Goal: Task Accomplishment & Management: Use online tool/utility

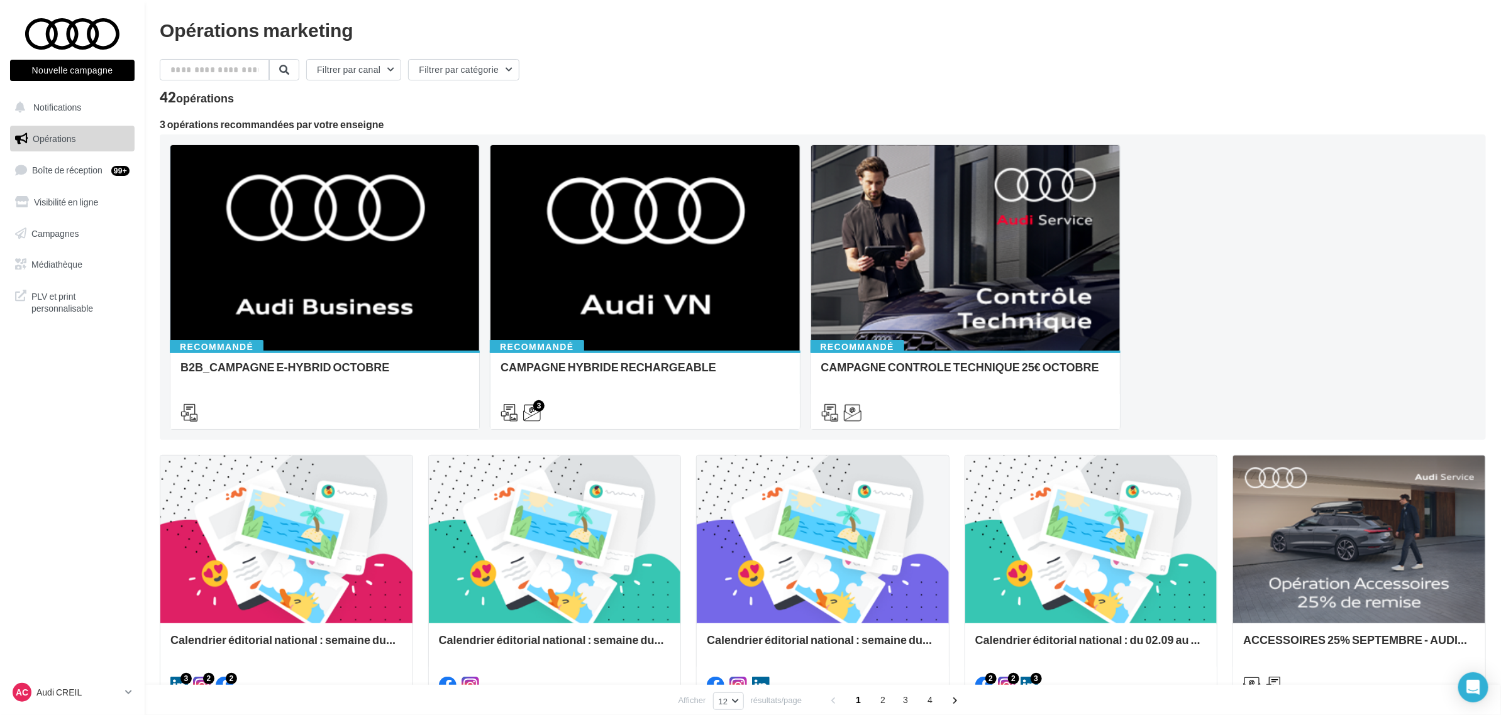
click at [46, 63] on button "Nouvelle campagne" at bounding box center [72, 70] width 124 height 21
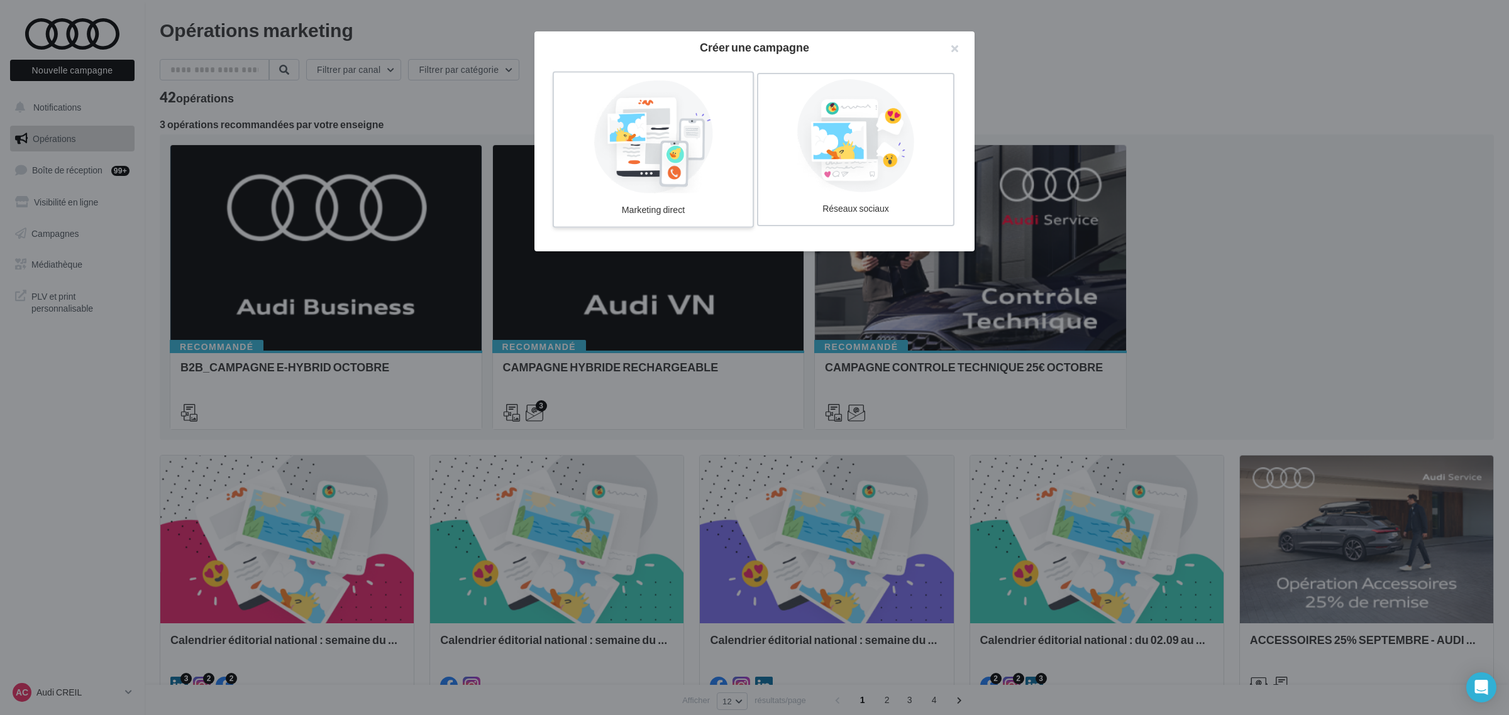
click at [693, 114] on div at bounding box center [653, 136] width 189 height 116
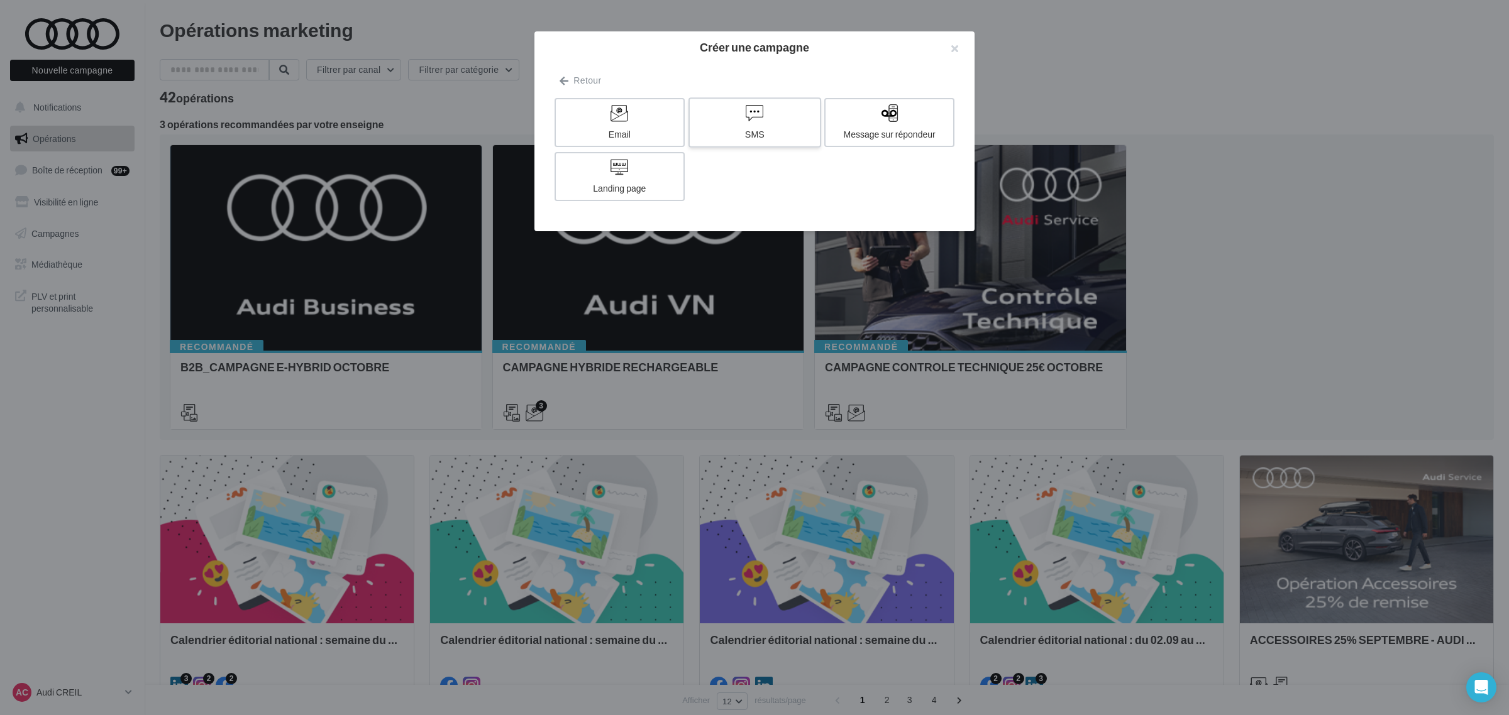
click at [801, 121] on div at bounding box center [754, 113] width 119 height 19
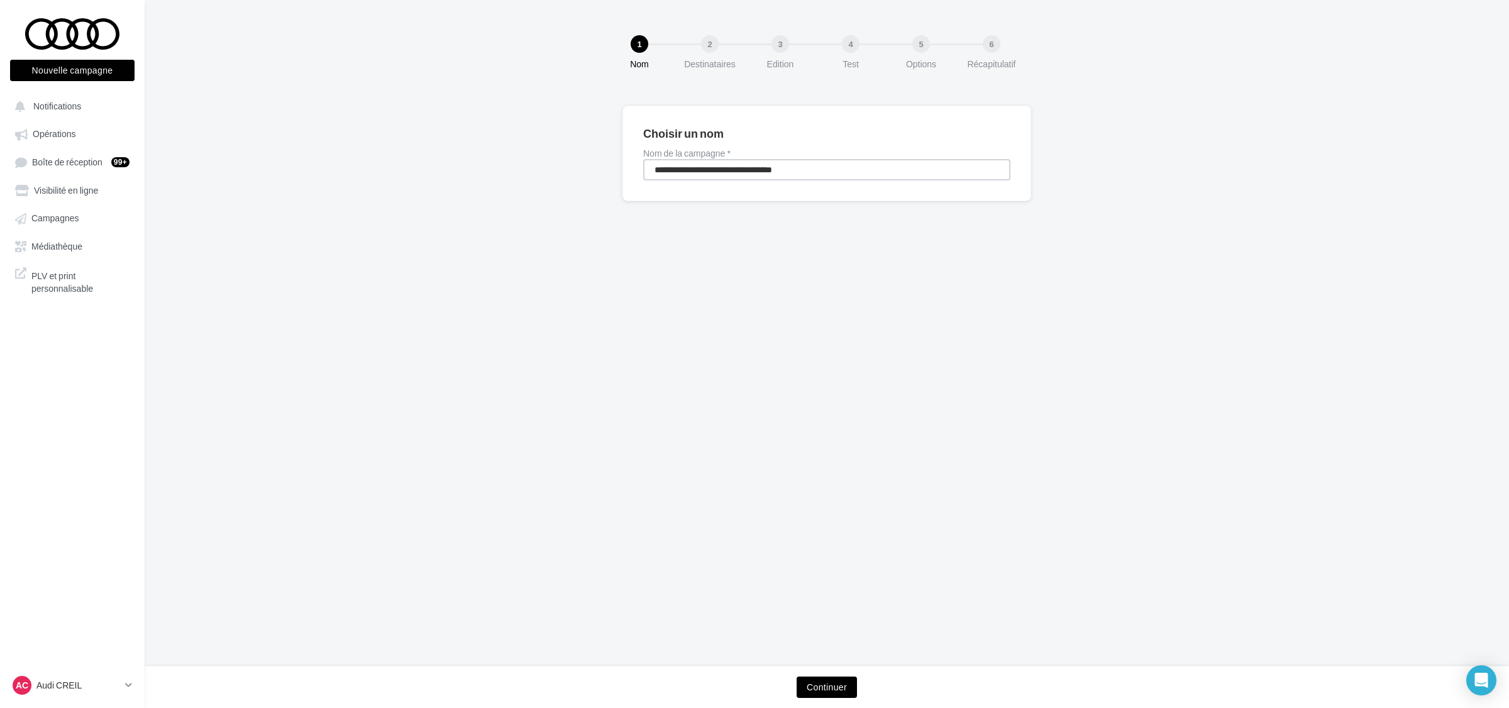
drag, startPoint x: 841, startPoint y: 175, endPoint x: 258, endPoint y: 148, distance: 583.4
click at [258, 148] on div "**********" at bounding box center [827, 174] width 1364 height 136
type input "**********"
click at [815, 680] on button "Continuer" at bounding box center [826, 686] width 60 height 21
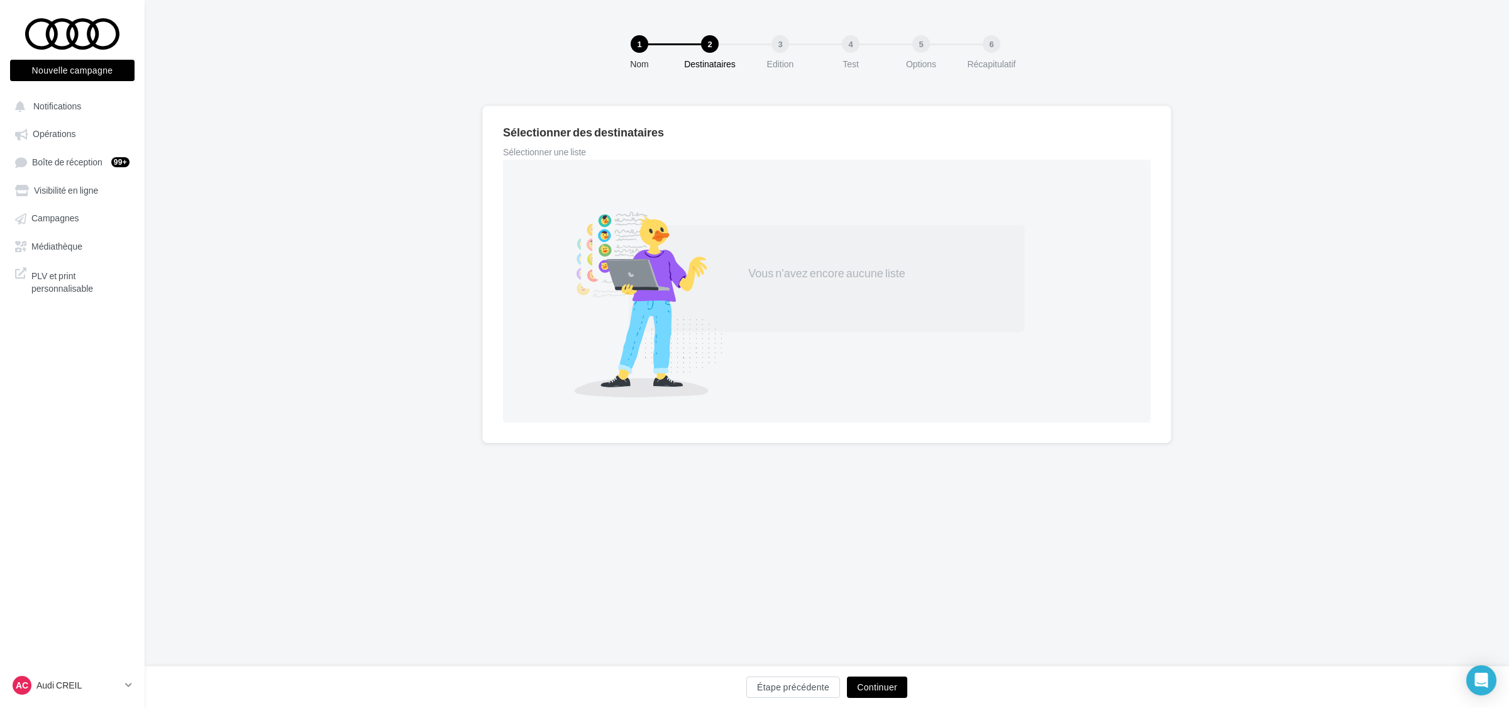
click at [779, 275] on div "Vous n'avez encore aucune liste" at bounding box center [826, 273] width 235 height 16
click at [888, 690] on button "Continuer" at bounding box center [877, 686] width 60 height 21
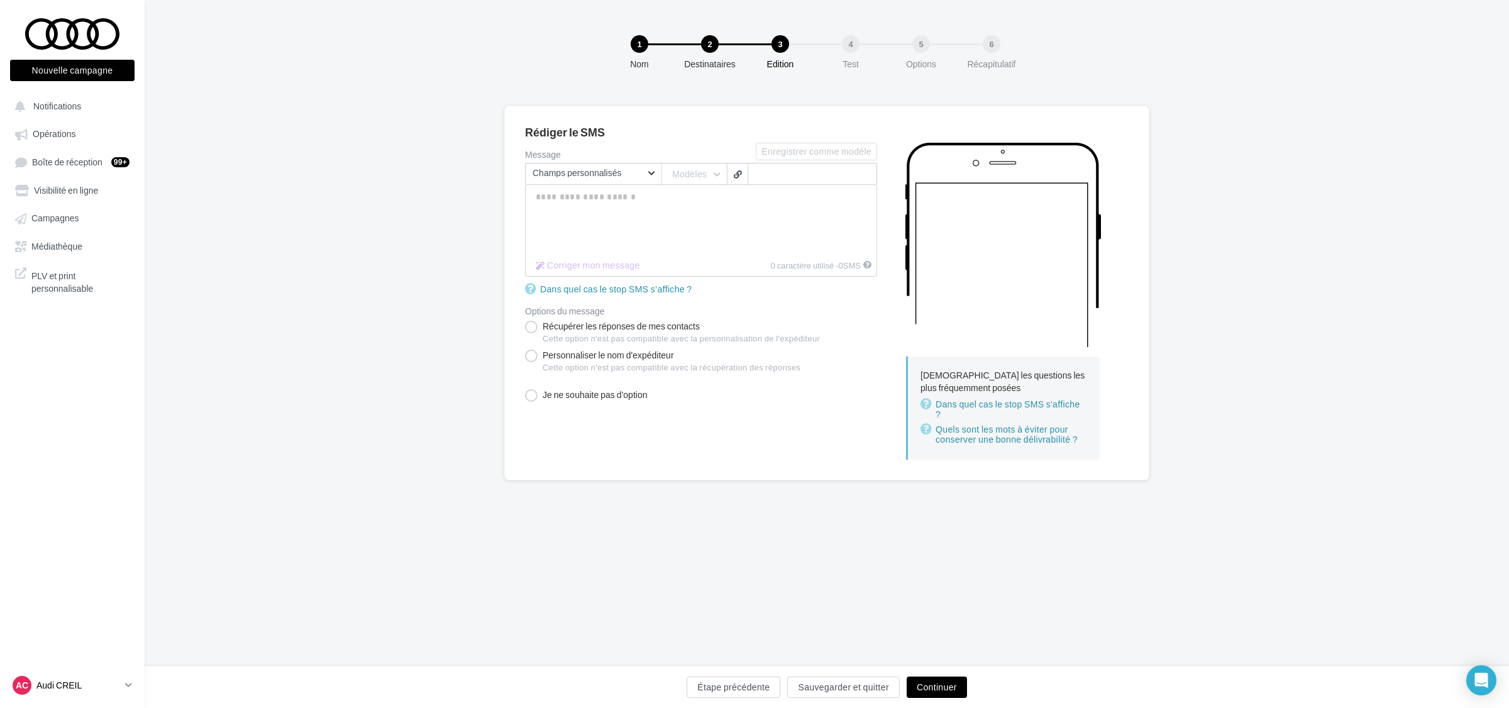
click at [79, 689] on p "Audi CREIL" at bounding box center [78, 685] width 84 height 13
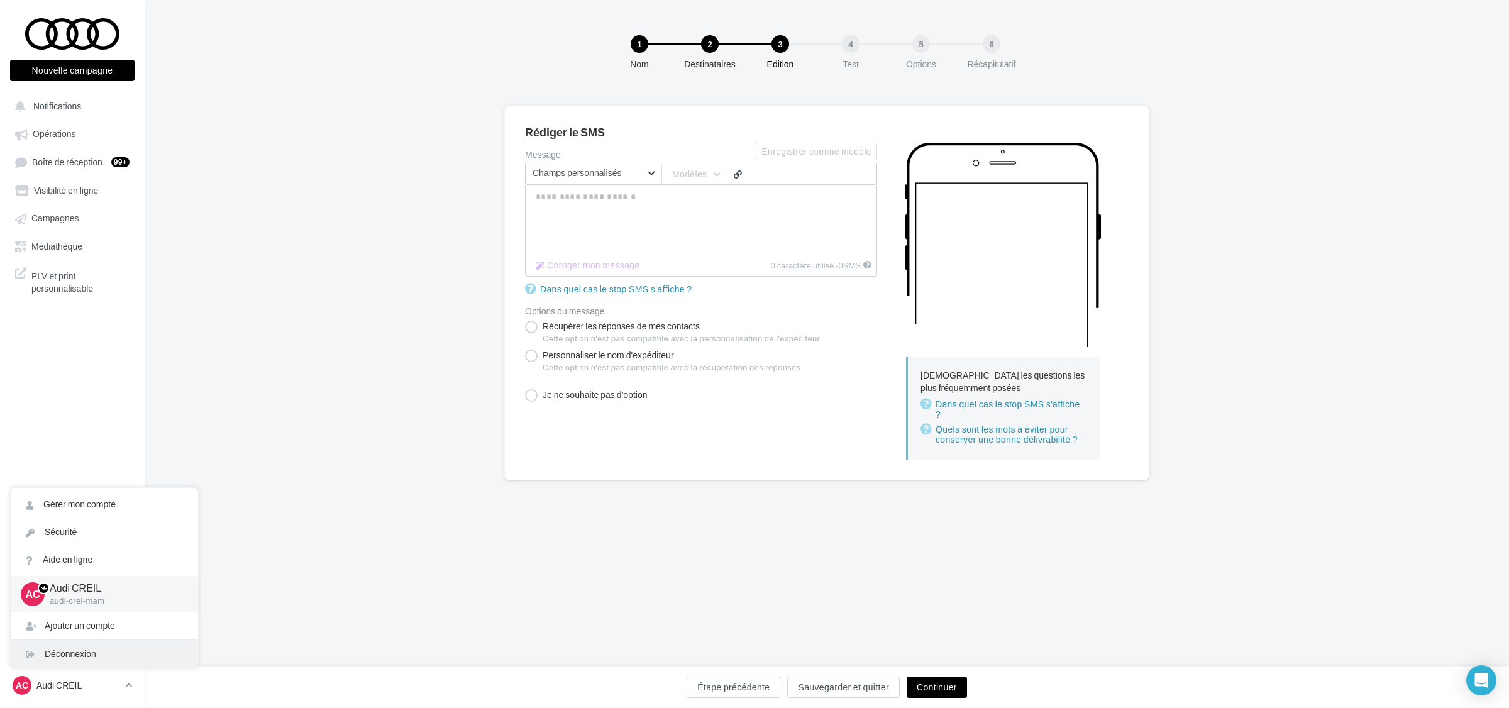
click at [85, 668] on div "Déconnexion" at bounding box center [104, 654] width 187 height 28
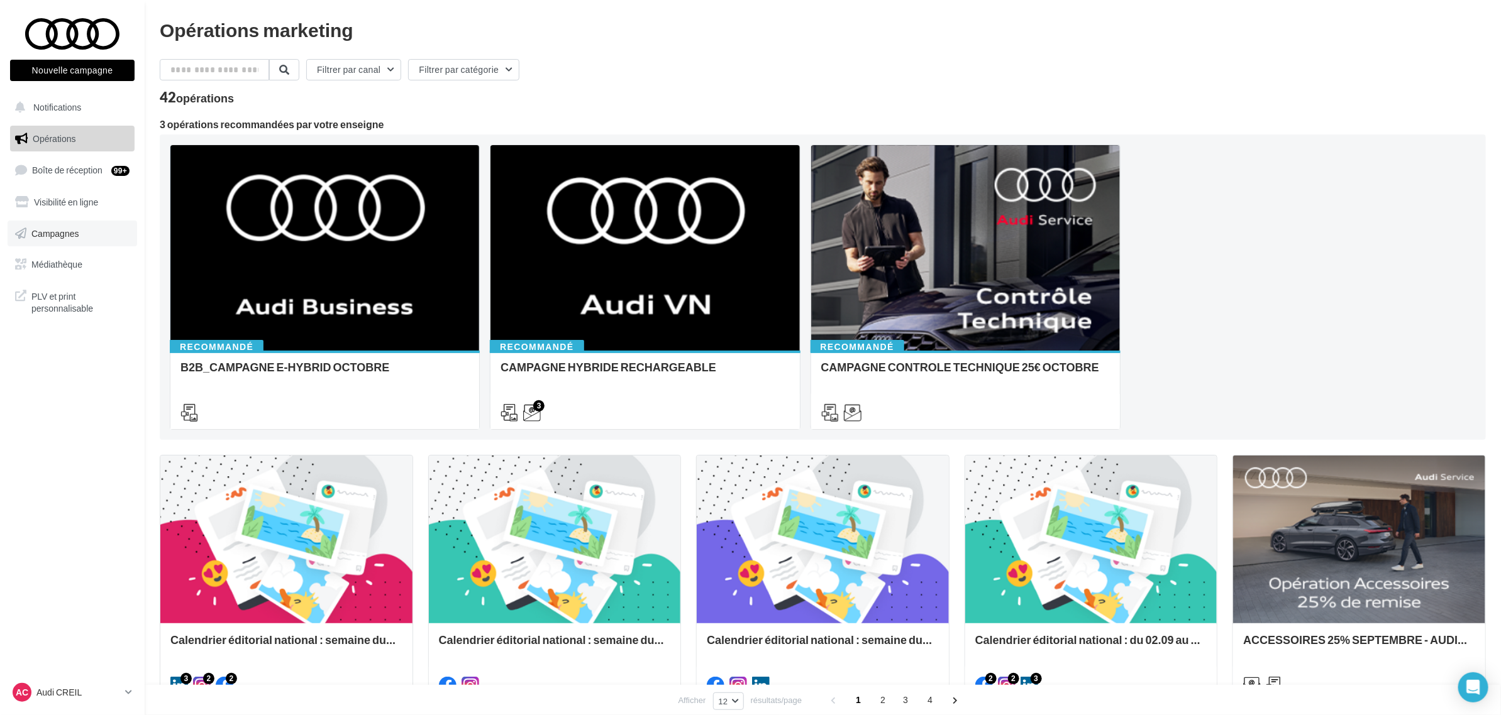
click at [101, 233] on link "Campagnes" at bounding box center [72, 234] width 129 height 26
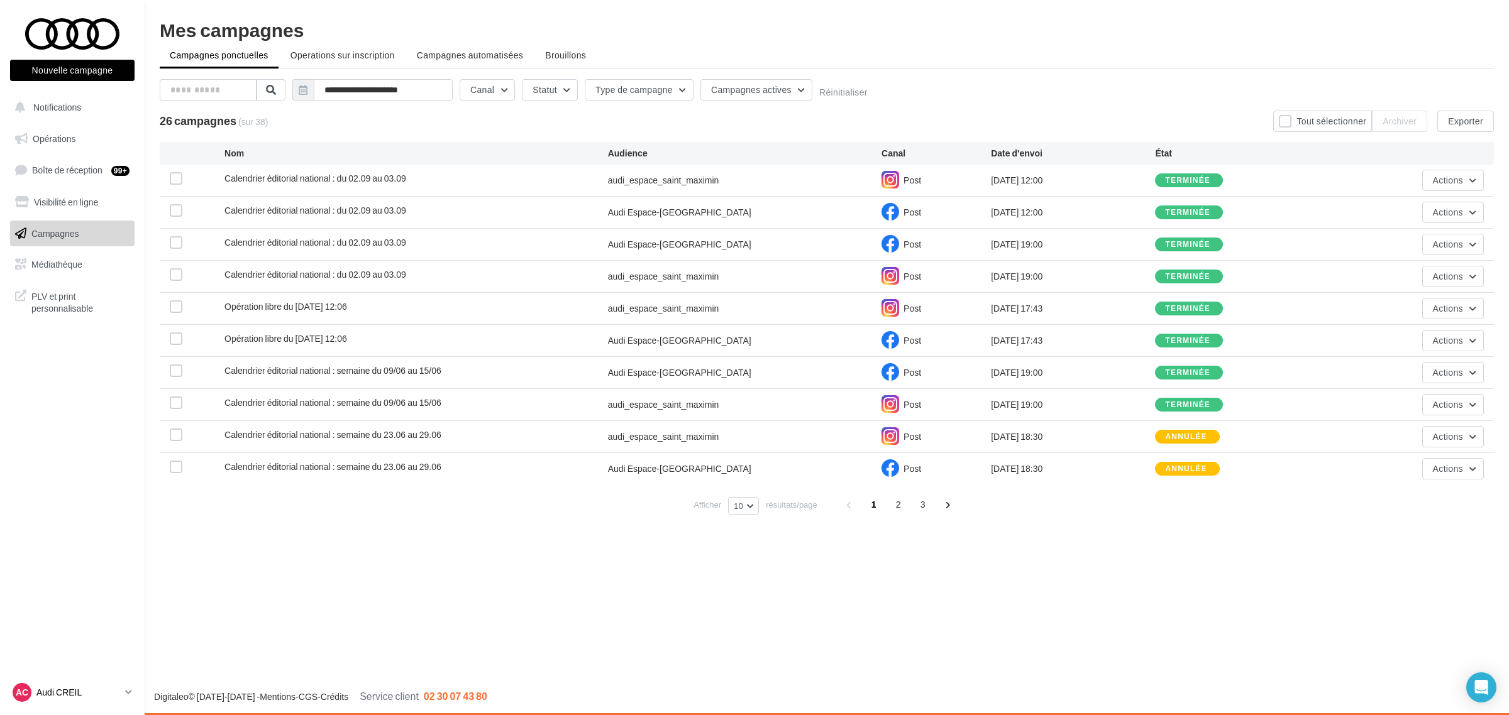
click at [60, 692] on p "Audi CREIL" at bounding box center [78, 692] width 84 height 13
click at [77, 662] on div "Déconnexion" at bounding box center [104, 661] width 187 height 28
